Goal: Information Seeking & Learning: Learn about a topic

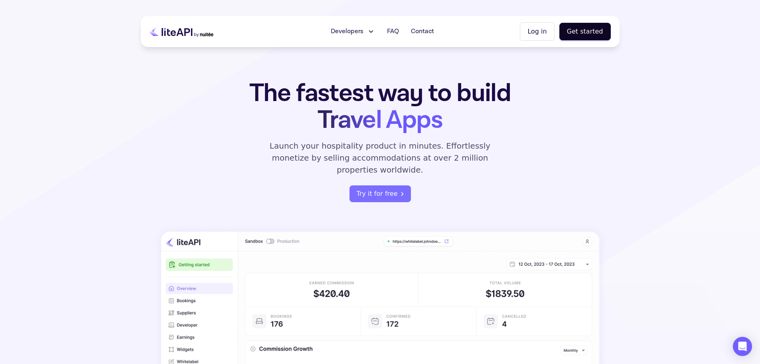
click at [367, 29] on button "Developers" at bounding box center [353, 32] width 54 height 16
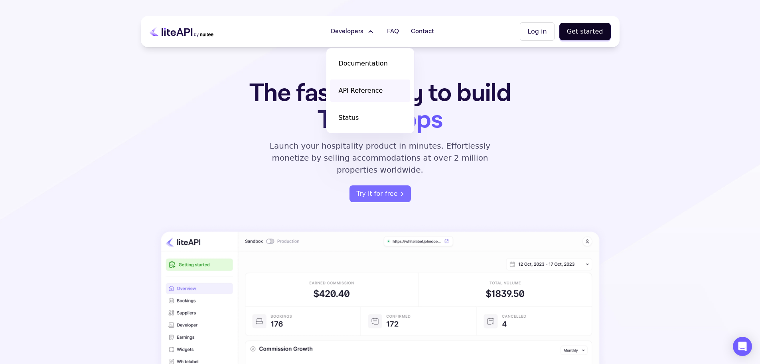
click at [380, 91] on span "API Reference" at bounding box center [360, 91] width 44 height 10
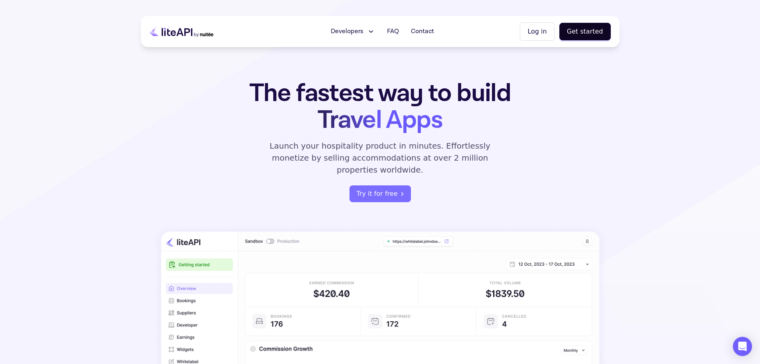
click at [374, 30] on icon at bounding box center [371, 32] width 8 height 8
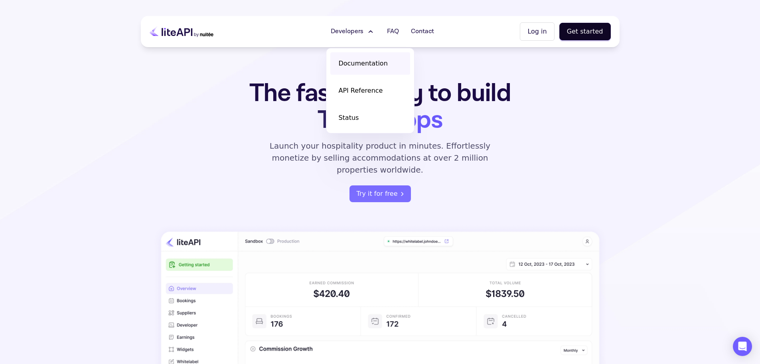
click at [365, 65] on span "Documentation" at bounding box center [362, 64] width 49 height 10
